Goal: Task Accomplishment & Management: Complete application form

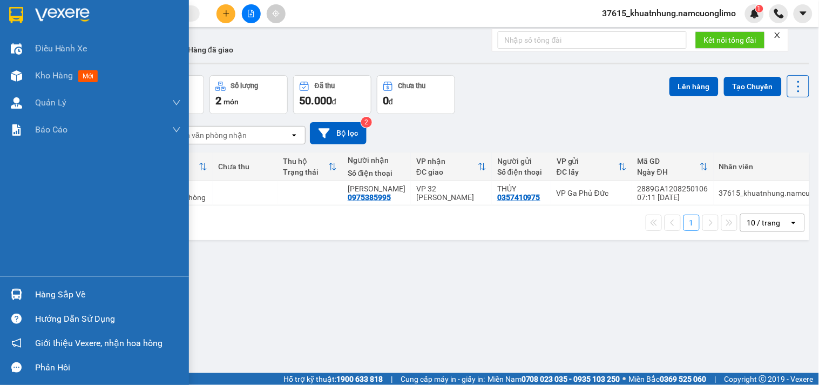
drag, startPoint x: 104, startPoint y: 207, endPoint x: 109, endPoint y: 206, distance: 5.5
click at [108, 206] on div "Điều hành xe Kho hàng mới Quản [PERSON_NAME] lý chuyến Quản lý giao nhận mới Qu…" at bounding box center [94, 155] width 189 height 241
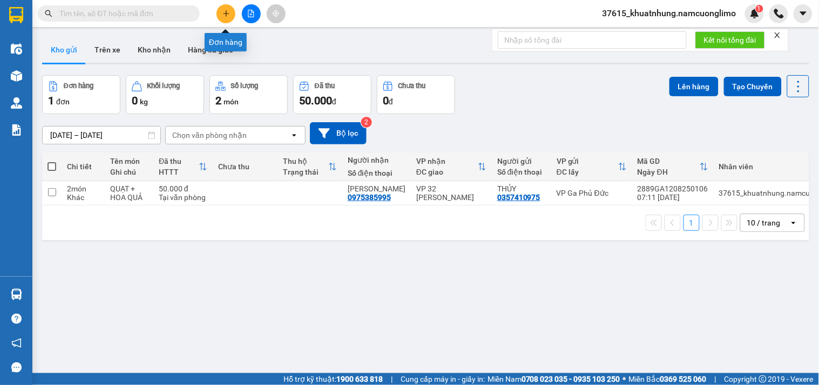
click at [233, 14] on button at bounding box center [226, 13] width 19 height 19
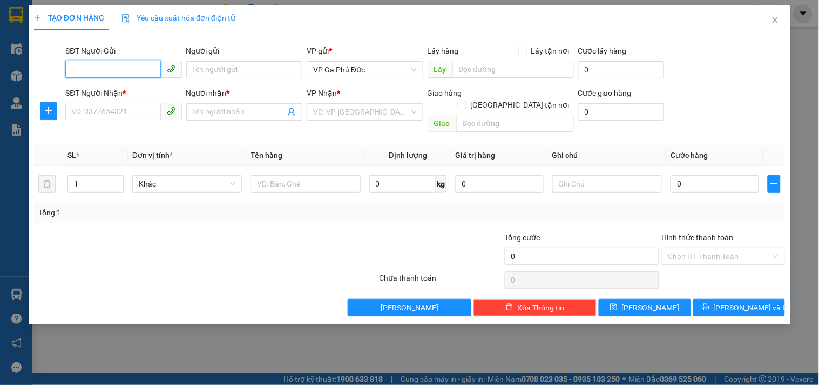
click at [149, 69] on input "SĐT Người Gửi" at bounding box center [112, 68] width 95 height 17
drag, startPoint x: 126, startPoint y: 72, endPoint x: 0, endPoint y: 83, distance: 126.3
click at [6, 83] on div "TẠO ĐƠN HÀNG Yêu cầu xuất hóa đơn điện tử Transit Pickup Surcharge Ids Transit …" at bounding box center [409, 192] width 819 height 385
click at [149, 70] on input "098883288" at bounding box center [112, 68] width 95 height 17
drag, startPoint x: 99, startPoint y: 71, endPoint x: 73, endPoint y: 67, distance: 26.8
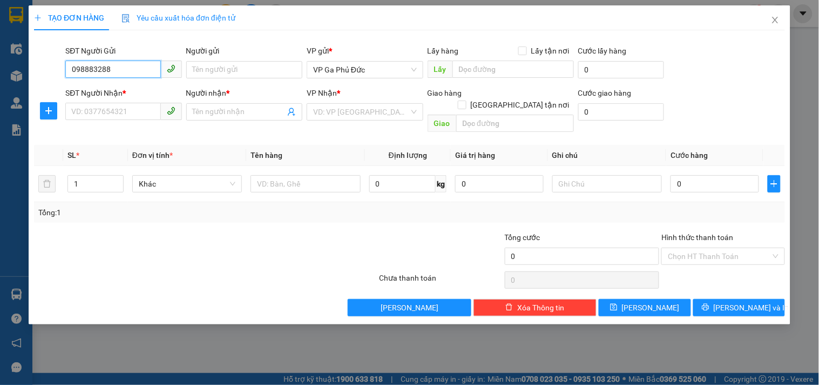
click at [57, 75] on div "SĐT Người Gửi 098883288 098883288 Người gửi Tên người gửi VP gửi * VP Ga Phủ Đứ…" at bounding box center [409, 64] width 753 height 38
type input "098883288"
click at [105, 109] on input "SĐT Người Nhận *" at bounding box center [112, 111] width 95 height 17
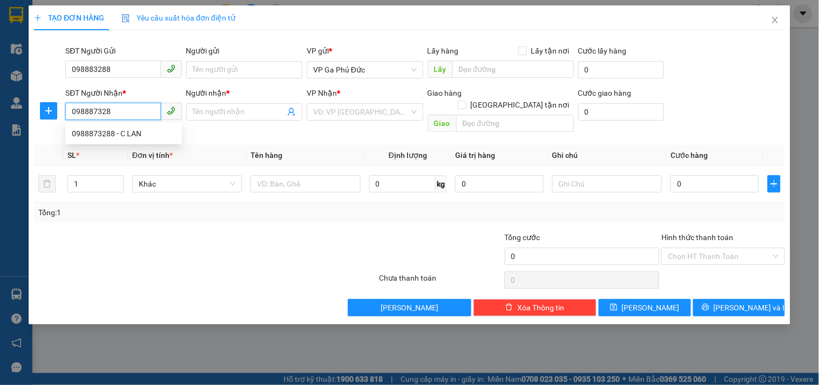
type input "0988873288"
click at [137, 133] on div "0988873288 - C LAN" at bounding box center [124, 133] width 104 height 12
type input "C LAN"
type input "0988873288"
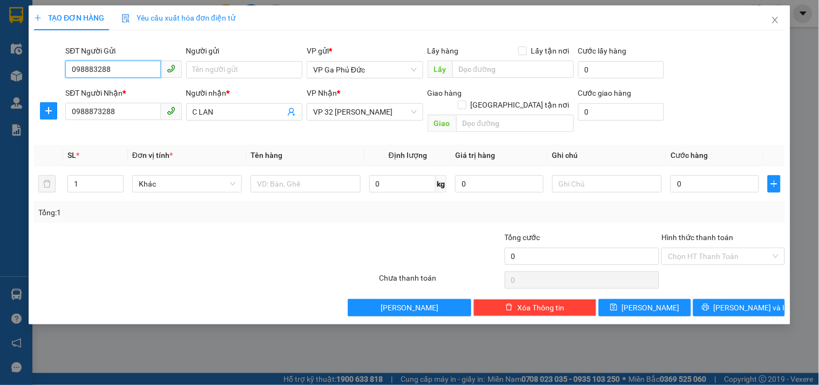
drag, startPoint x: 122, startPoint y: 70, endPoint x: 18, endPoint y: 69, distance: 103.7
click at [18, 69] on div "TẠO ĐƠN HÀNG Yêu cầu xuất hóa đơn điện tử Transit Pickup Surcharge Ids Transit …" at bounding box center [409, 192] width 819 height 385
type input "0975599404"
drag, startPoint x: 118, startPoint y: 93, endPoint x: 190, endPoint y: 116, distance: 75.5
click at [120, 93] on div "0975599404 - QUANG" at bounding box center [124, 91] width 104 height 12
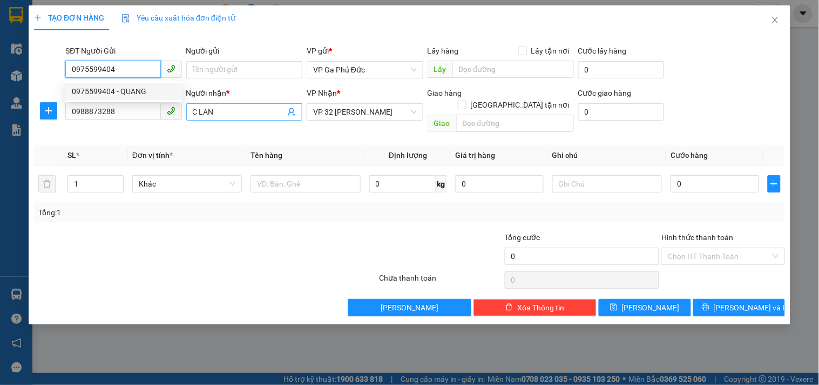
type input "QUANG"
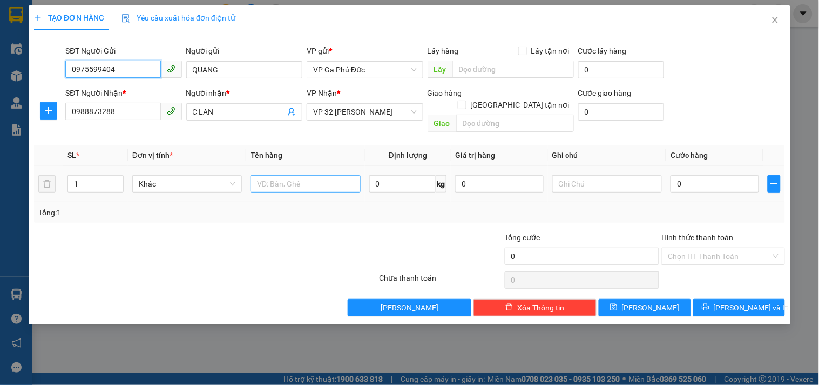
type input "0975599404"
click at [284, 175] on input "text" at bounding box center [306, 183] width 110 height 17
type input "HS"
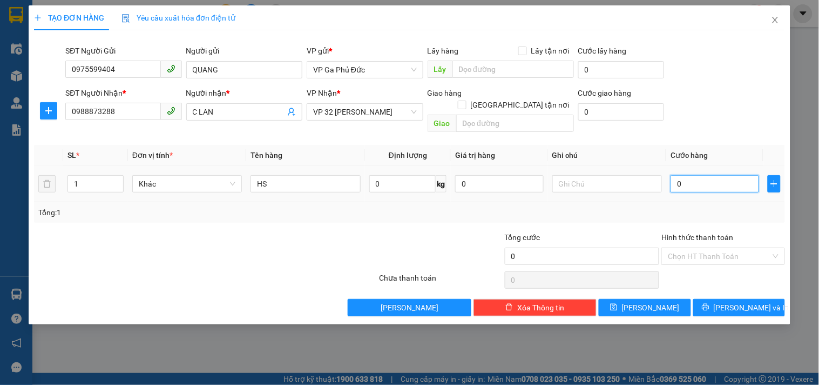
drag, startPoint x: 692, startPoint y: 174, endPoint x: 709, endPoint y: 175, distance: 17.3
click at [692, 175] on input "0" at bounding box center [715, 183] width 89 height 17
type input "3"
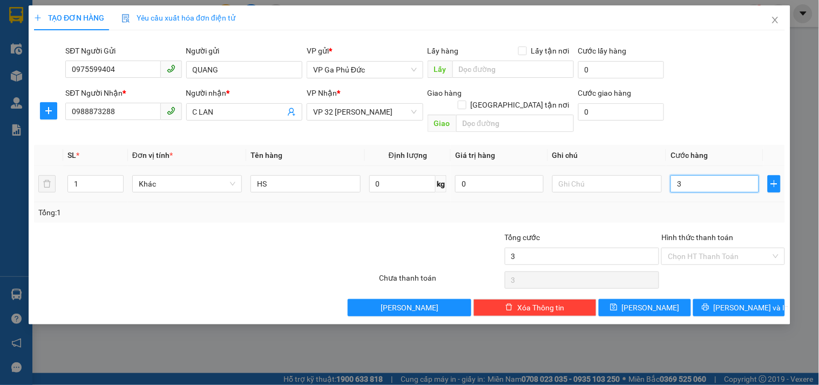
type input "30"
type input "30.000"
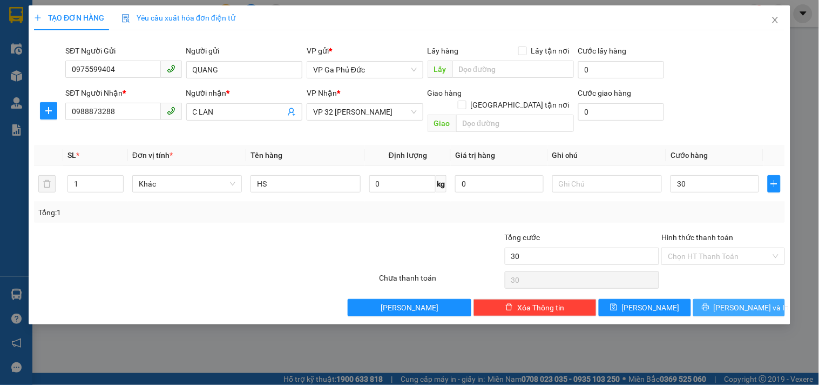
type input "30.000"
click at [748, 301] on span "[PERSON_NAME] và In" at bounding box center [752, 307] width 76 height 12
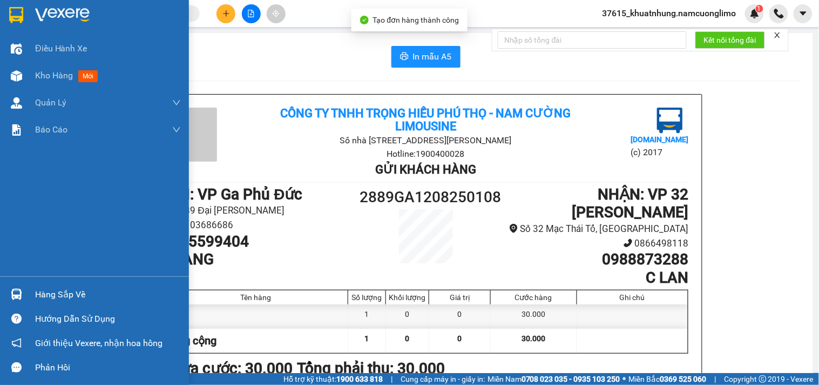
drag, startPoint x: 11, startPoint y: 15, endPoint x: 21, endPoint y: 18, distance: 10.4
click at [11, 15] on img at bounding box center [16, 15] width 14 height 16
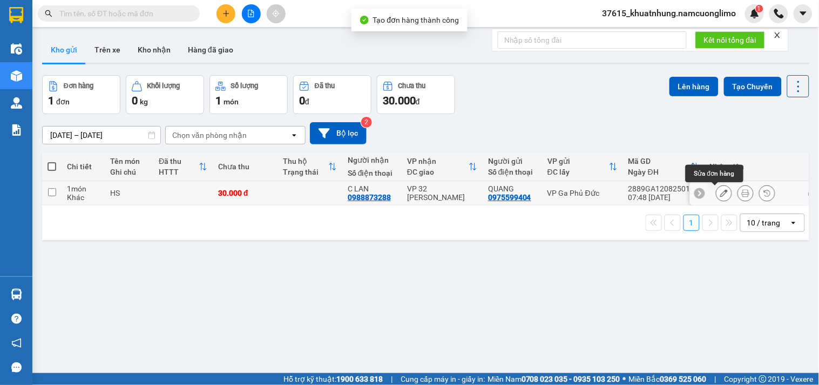
click at [720, 193] on icon at bounding box center [724, 193] width 8 height 8
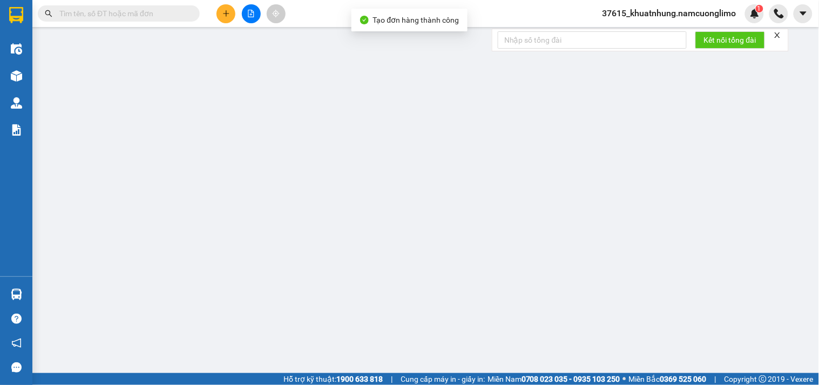
type input "0975599404"
type input "QUANG"
type input "0988873288"
type input "C LAN"
type input "30.000"
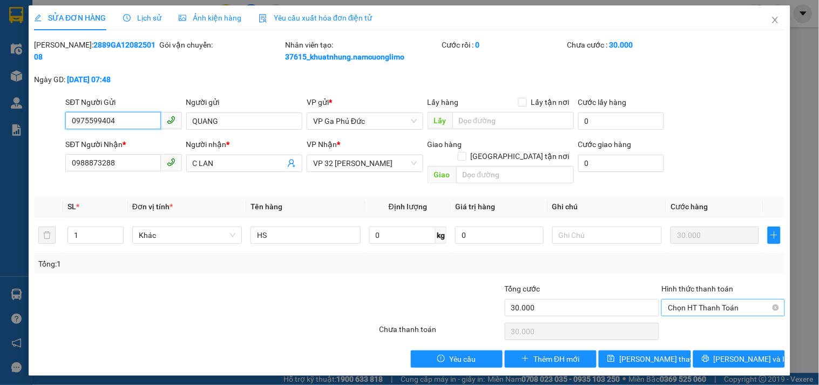
click at [712, 299] on span "Chọn HT Thanh Toán" at bounding box center [723, 307] width 110 height 16
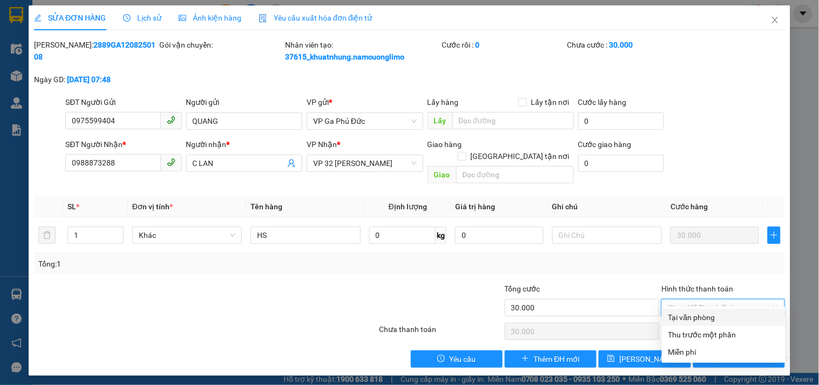
drag, startPoint x: 710, startPoint y: 322, endPoint x: 716, endPoint y: 326, distance: 7.3
click at [711, 321] on div "Tại văn phòng" at bounding box center [724, 317] width 111 height 12
type input "0"
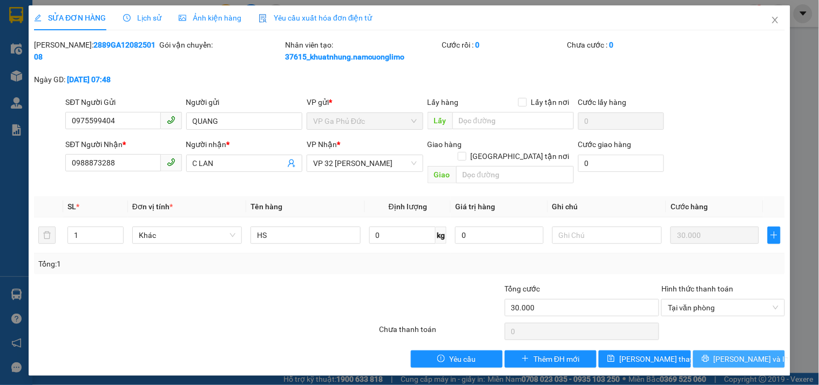
click at [746, 353] on span "[PERSON_NAME] và In" at bounding box center [752, 359] width 76 height 12
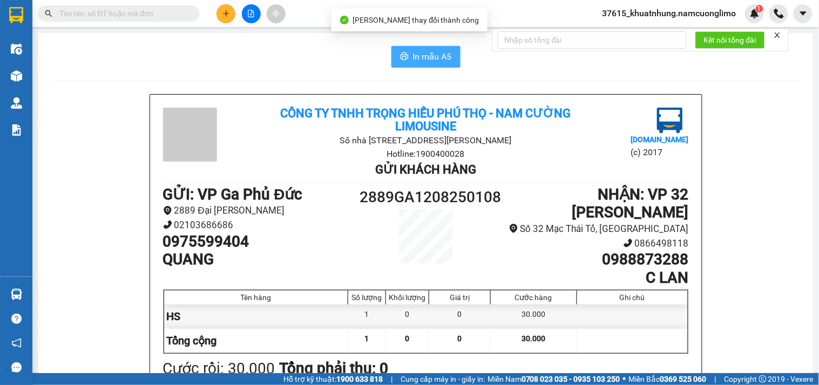
click at [423, 58] on span "In mẫu A5" at bounding box center [432, 57] width 39 height 14
